Goal: Task Accomplishment & Management: Manage account settings

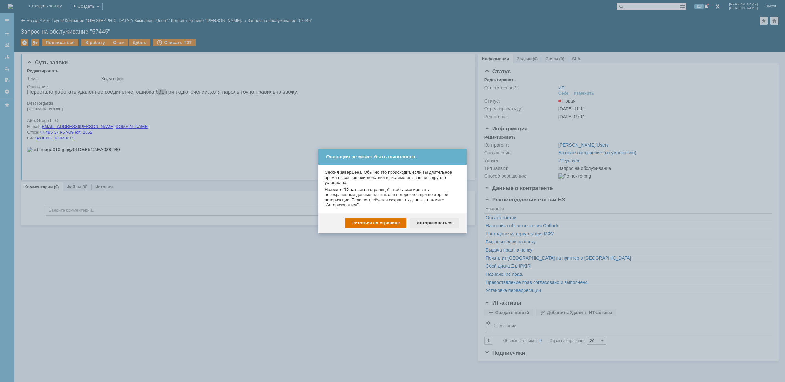
click at [438, 219] on div "Авторизоваться" at bounding box center [434, 223] width 49 height 10
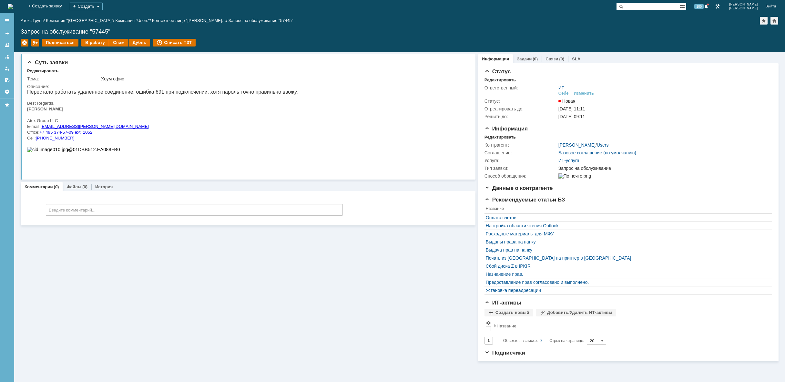
click at [13, 4] on img at bounding box center [10, 6] width 5 height 5
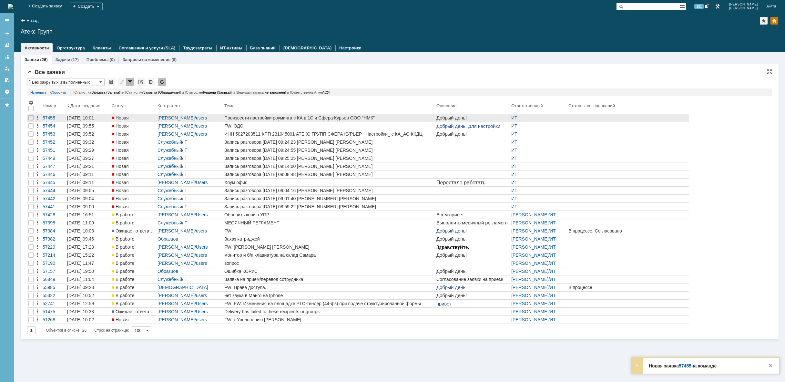
click at [393, 118] on div "Произвести настройки роуминга с КА в 1С и Сфера Курьер ООО "НМК"" at bounding box center [328, 117] width 209 height 5
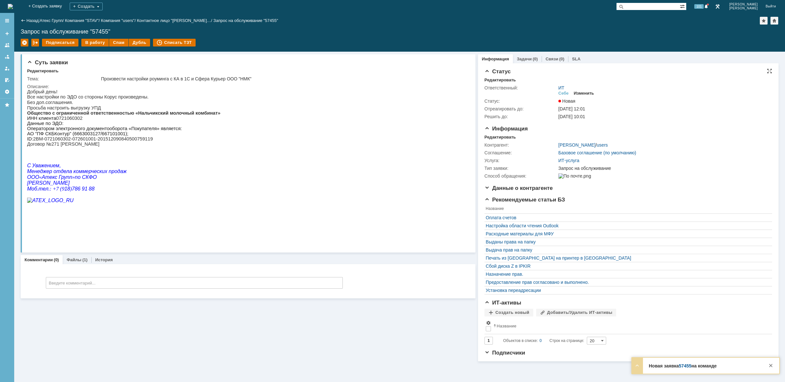
click at [580, 95] on div "Изменить" at bounding box center [584, 93] width 20 height 5
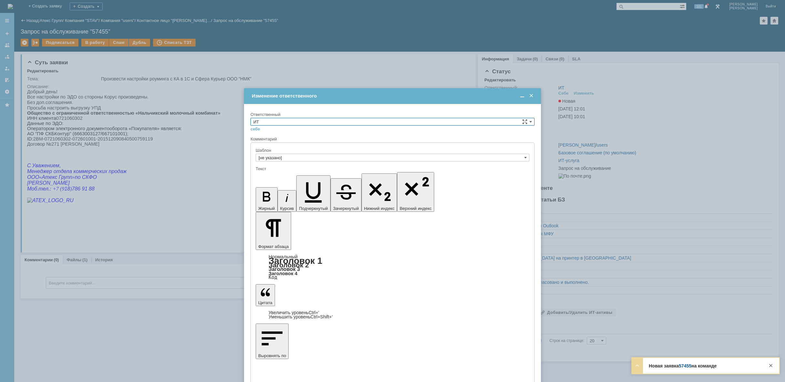
click at [340, 122] on input "ИТ" at bounding box center [392, 122] width 284 height 8
click at [314, 177] on span "АСУ" at bounding box center [392, 174] width 278 height 5
type input "АСУ"
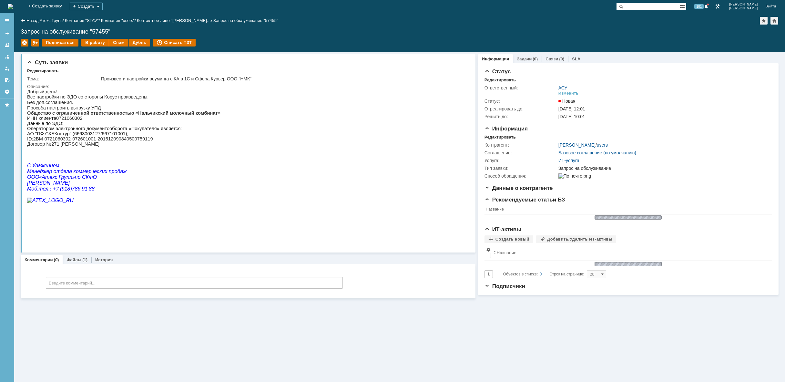
click at [13, 6] on img at bounding box center [10, 6] width 5 height 5
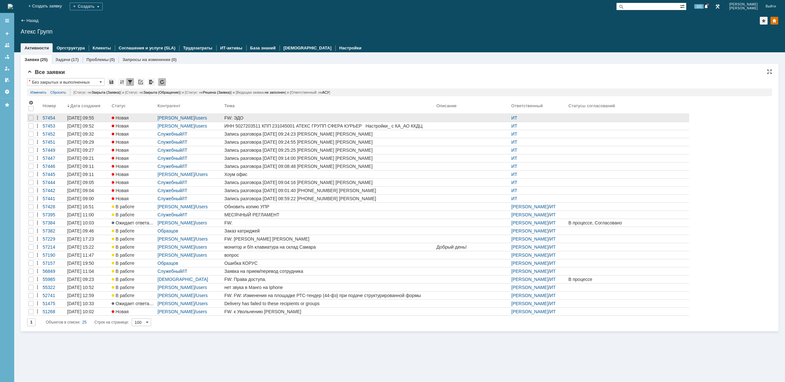
click at [326, 116] on div "FW: ЭДО" at bounding box center [328, 117] width 209 height 5
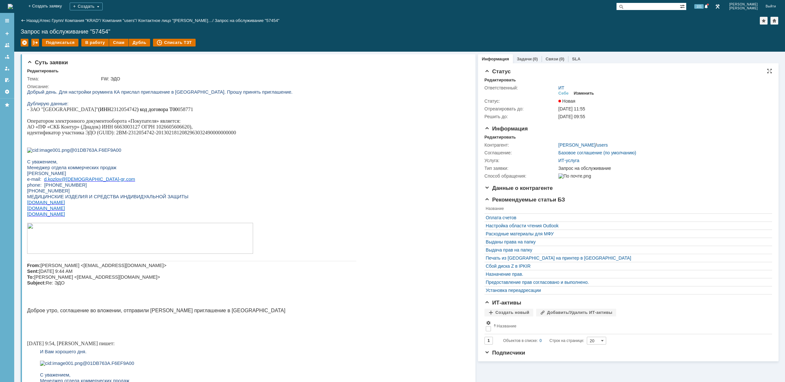
click at [587, 94] on div "Изменить" at bounding box center [584, 93] width 20 height 5
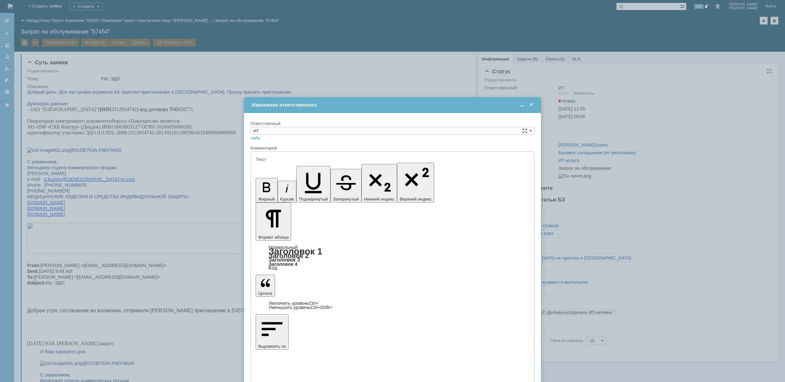
type input "[не указано]"
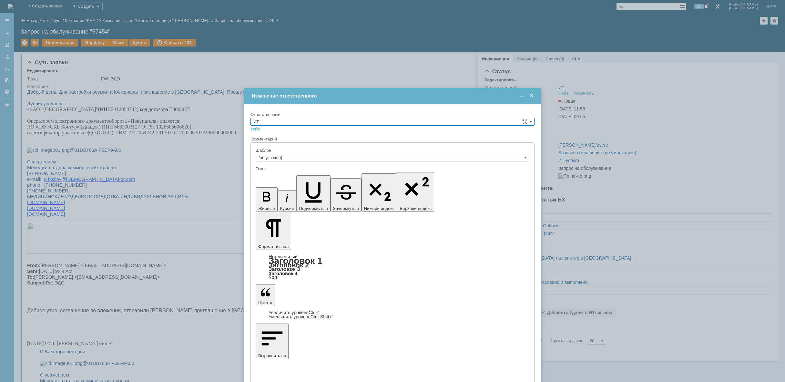
click at [377, 121] on input "ИТ" at bounding box center [392, 122] width 284 height 8
click at [335, 177] on span "АСУ" at bounding box center [392, 174] width 278 height 5
type input "АСУ"
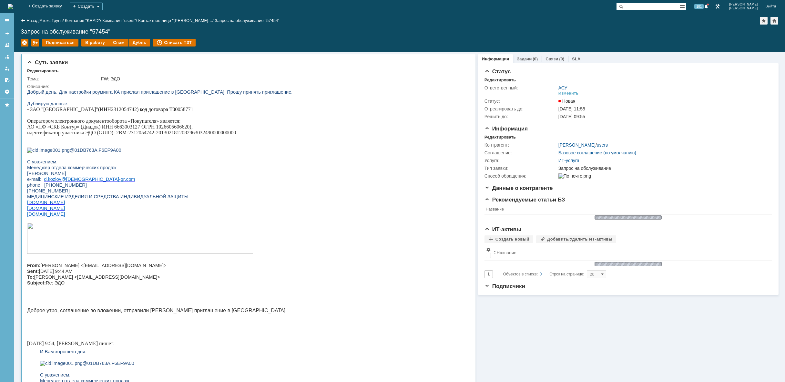
click at [13, 4] on img at bounding box center [10, 6] width 5 height 5
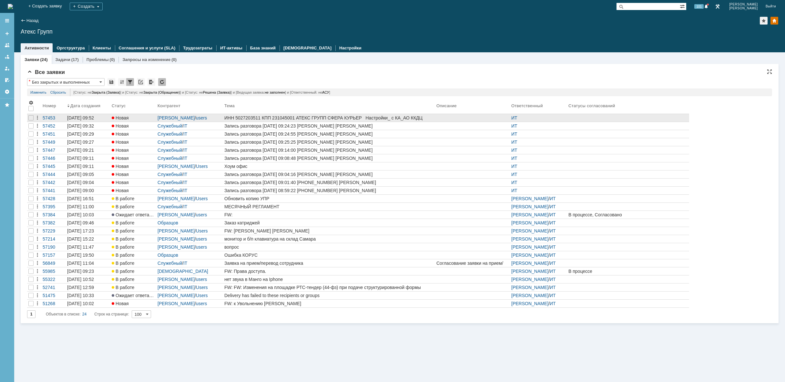
click at [415, 118] on div "ИНН 5027203511 КПП 231045001 АТЕКС ГРУПП СФЕРА КУРЬЕР Настройки_ с КА_АО ККДЦ" at bounding box center [328, 117] width 209 height 5
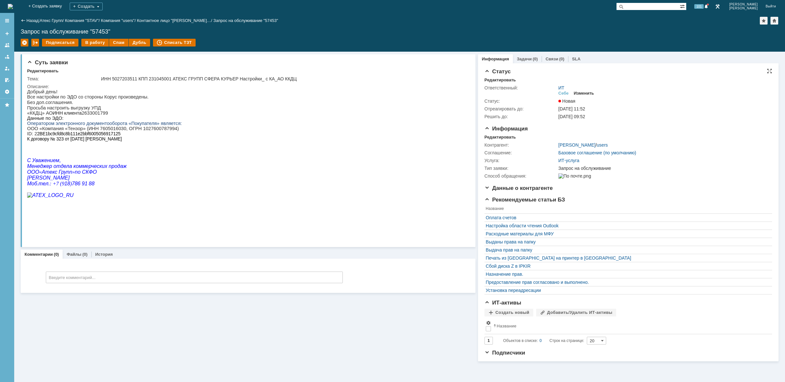
click at [581, 93] on div "Изменить" at bounding box center [584, 93] width 20 height 5
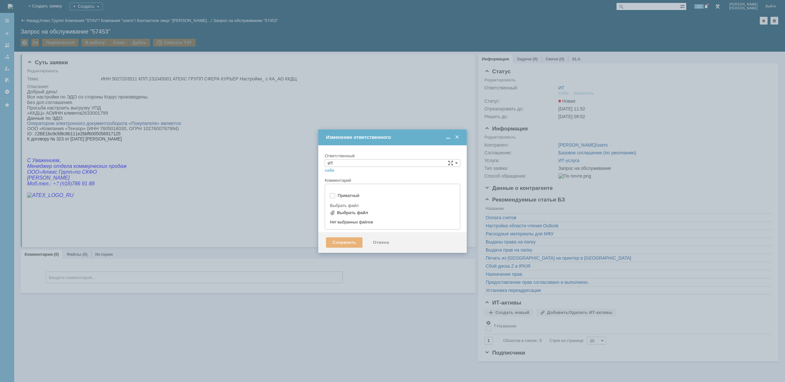
type input "[не указано]"
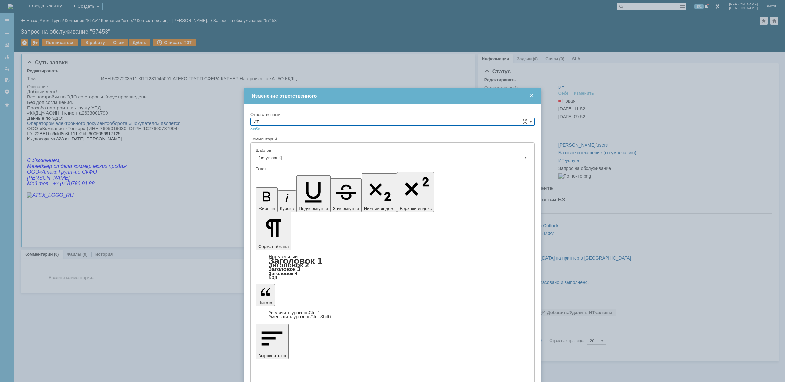
click at [361, 121] on input "ИТ" at bounding box center [392, 122] width 284 height 8
click at [299, 176] on span "АСУ" at bounding box center [392, 174] width 278 height 5
type input "АСУ"
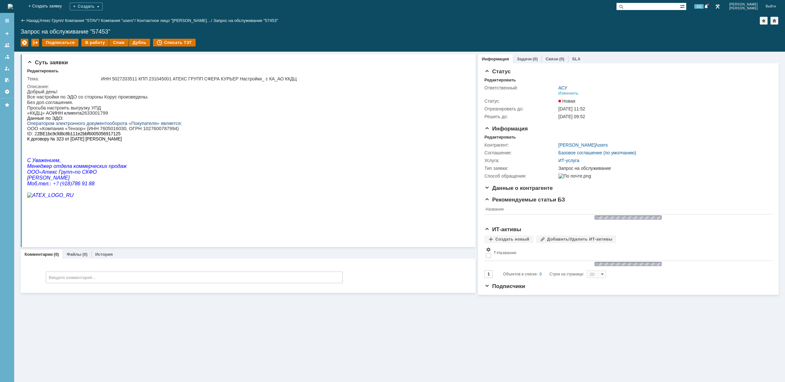
click at [13, 5] on img at bounding box center [10, 6] width 5 height 5
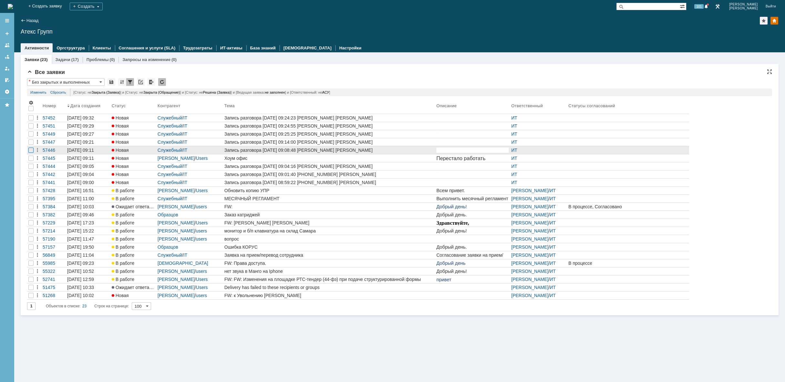
click at [31, 120] on div at bounding box center [30, 117] width 5 height 5
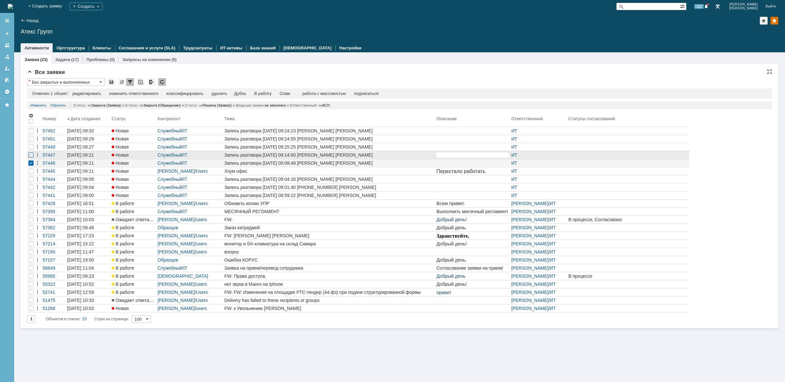
click at [32, 141] on div at bounding box center [30, 138] width 5 height 5
click at [31, 133] on div at bounding box center [30, 130] width 5 height 5
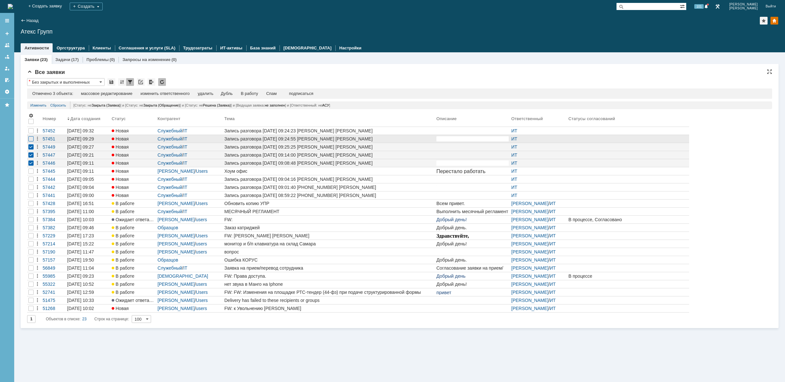
click at [30, 140] on div at bounding box center [30, 138] width 5 height 5
click at [30, 132] on div at bounding box center [30, 130] width 5 height 5
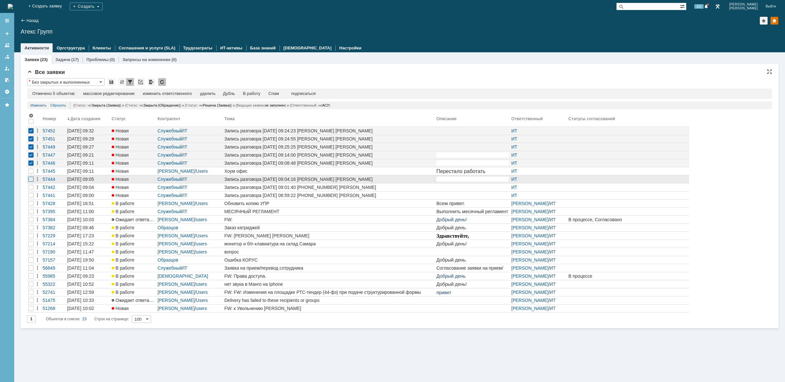
click at [29, 178] on div at bounding box center [30, 179] width 5 height 5
click at [31, 174] on div at bounding box center [30, 170] width 5 height 5
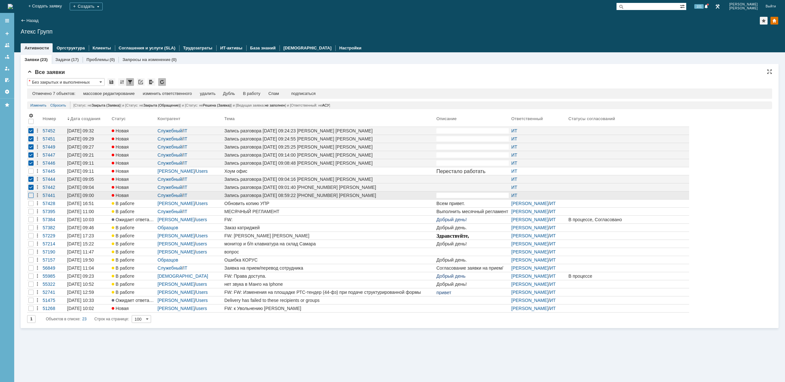
click at [32, 195] on div at bounding box center [30, 195] width 5 height 5
click at [213, 95] on div "удалить" at bounding box center [207, 93] width 15 height 5
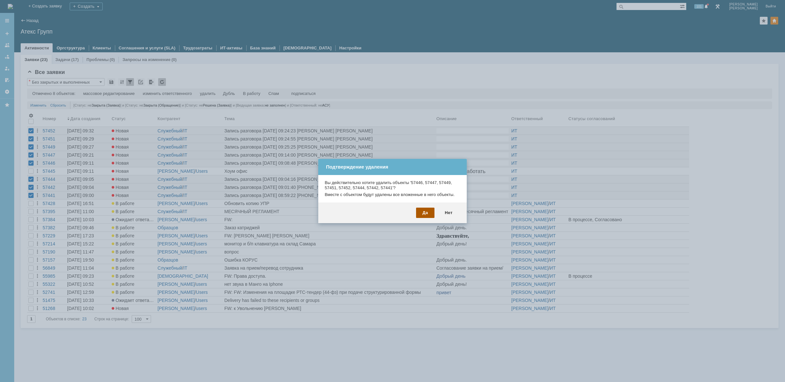
click at [422, 212] on div "Да" at bounding box center [425, 213] width 18 height 10
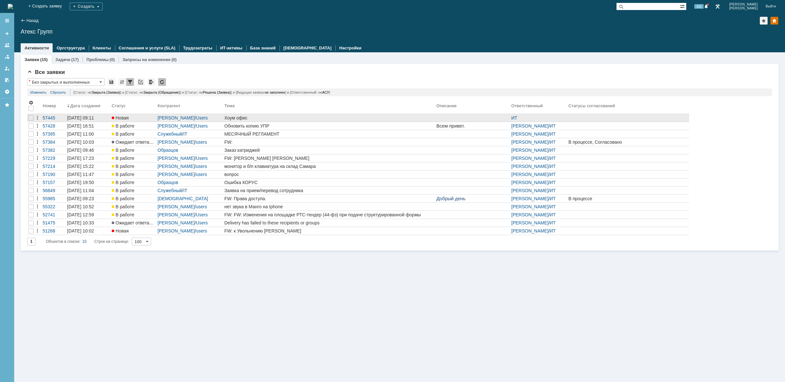
click at [296, 119] on div "Хоум офис" at bounding box center [328, 117] width 209 height 5
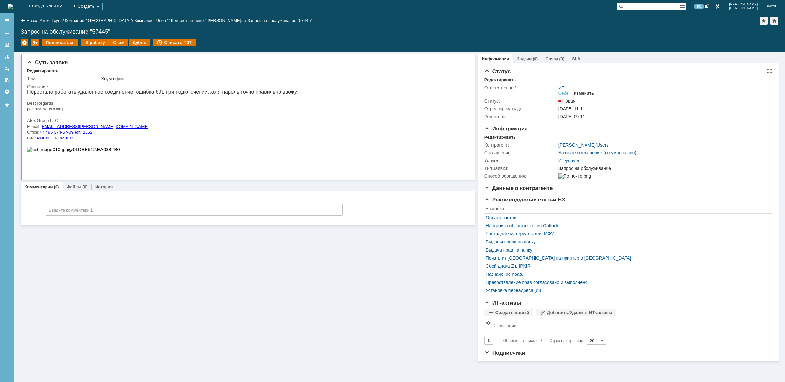
click at [585, 92] on div "Изменить" at bounding box center [584, 93] width 20 height 5
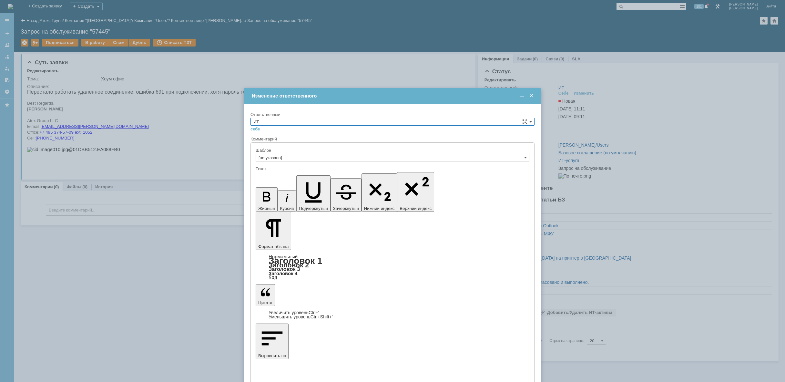
click at [302, 122] on input "ИТ" at bounding box center [392, 122] width 284 height 8
click at [278, 167] on span "[PERSON_NAME]" at bounding box center [392, 167] width 278 height 5
type input "[PERSON_NAME]"
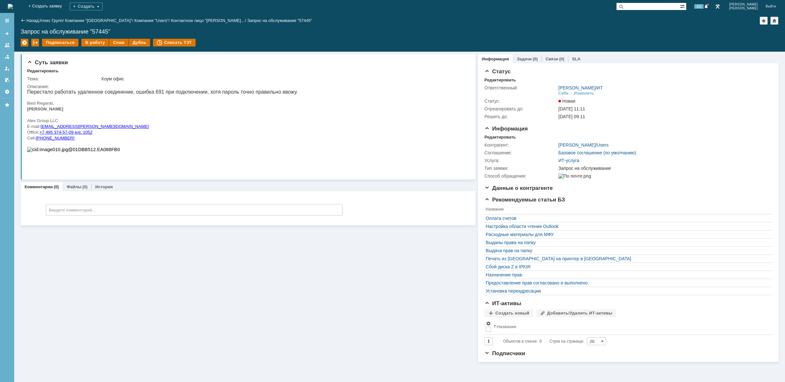
click at [13, 4] on img at bounding box center [10, 6] width 5 height 5
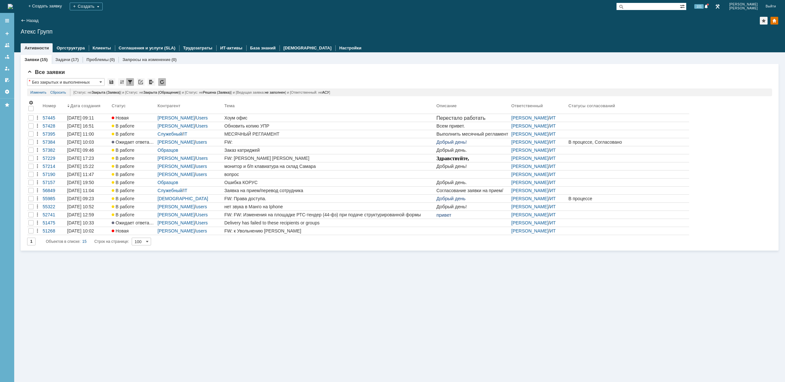
drag, startPoint x: 671, startPoint y: 309, endPoint x: 616, endPoint y: 357, distance: 73.7
click at [670, 309] on div "Заявки (15) Задачи (17) Проблемы (0) Запросы на изменение (0) Все заявки * Без …" at bounding box center [399, 217] width 771 height 330
click at [13, 7] on img at bounding box center [10, 6] width 5 height 5
